Goal: Task Accomplishment & Management: Use online tool/utility

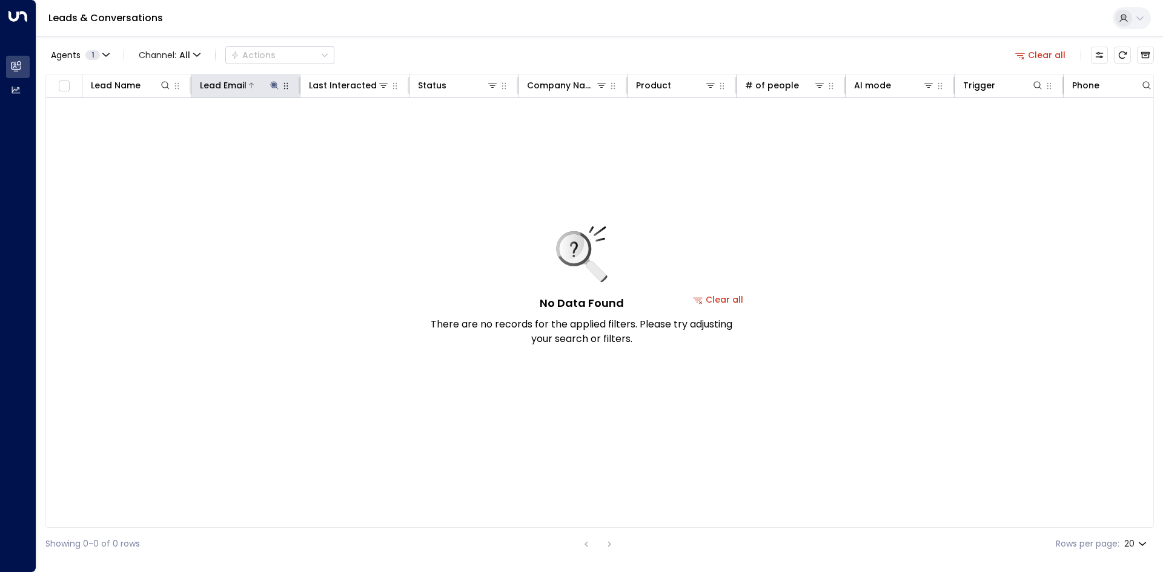
click at [270, 91] on th "Lead Email" at bounding box center [245, 86] width 109 height 24
click at [273, 84] on icon at bounding box center [274, 85] width 8 height 8
click at [351, 130] on icon "button" at bounding box center [350, 130] width 10 height 10
click at [234, 124] on input "text" at bounding box center [274, 129] width 167 height 22
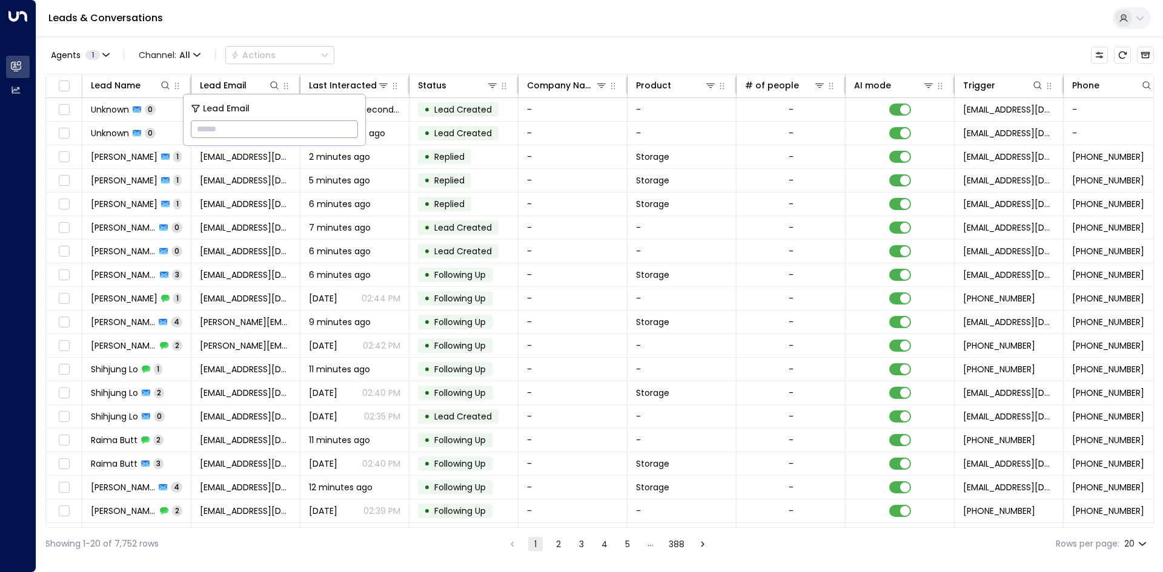
drag, startPoint x: 234, startPoint y: 124, endPoint x: 200, endPoint y: 128, distance: 34.2
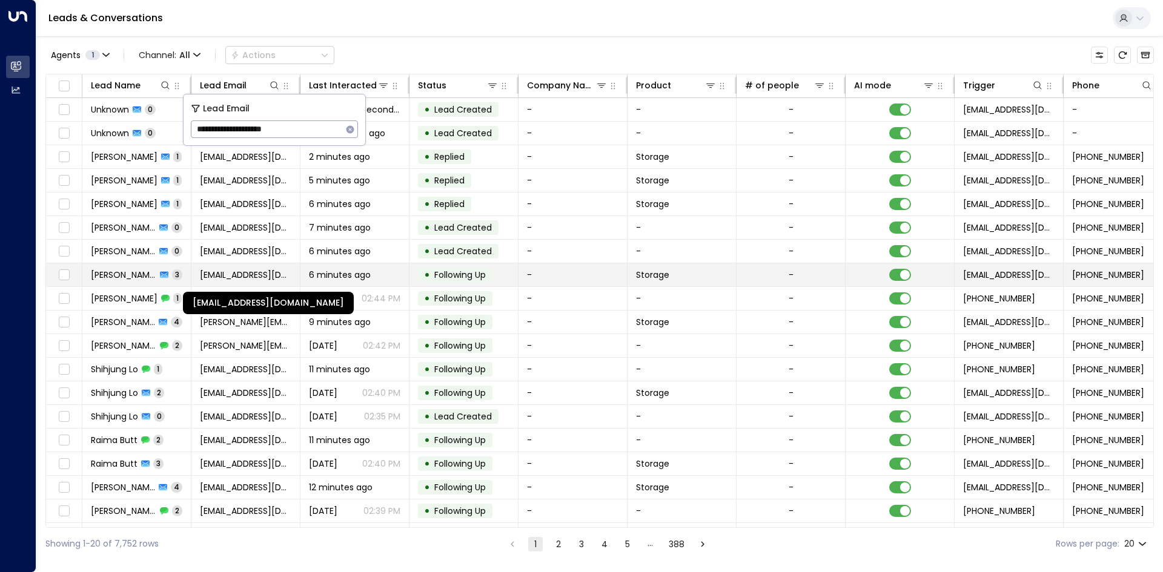
type input "**********"
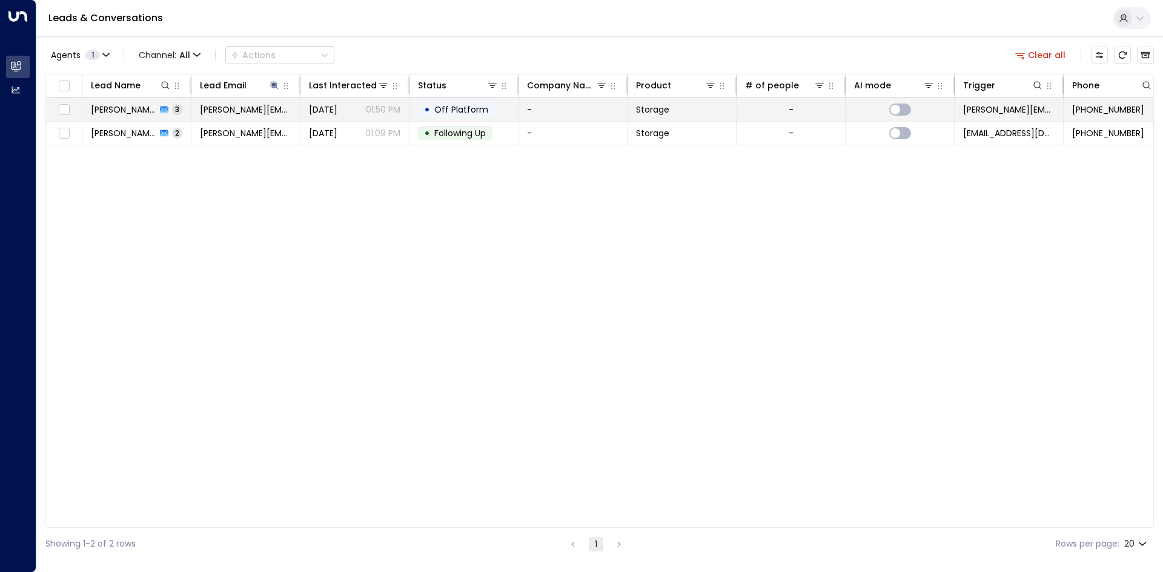
click at [557, 113] on td "-" at bounding box center [572, 109] width 109 height 23
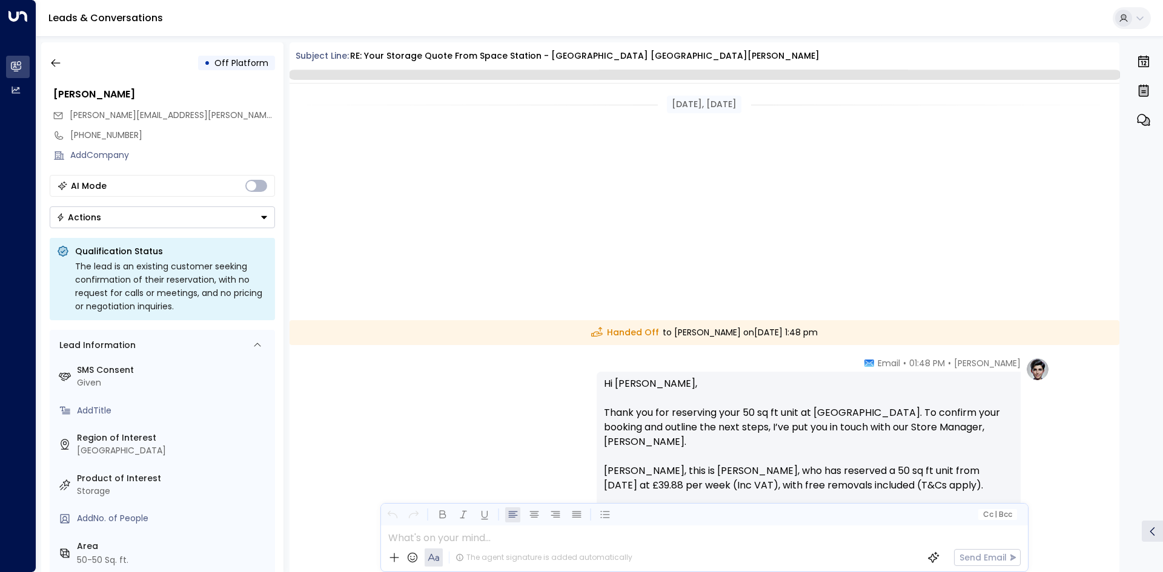
scroll to position [664, 0]
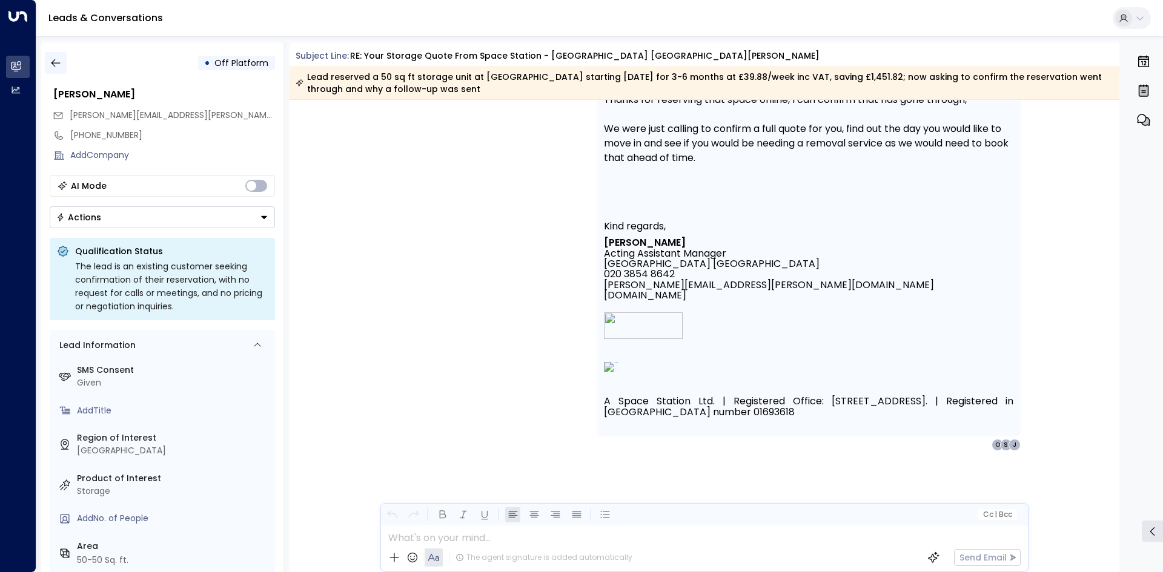
click at [50, 63] on icon "button" at bounding box center [56, 63] width 12 height 12
